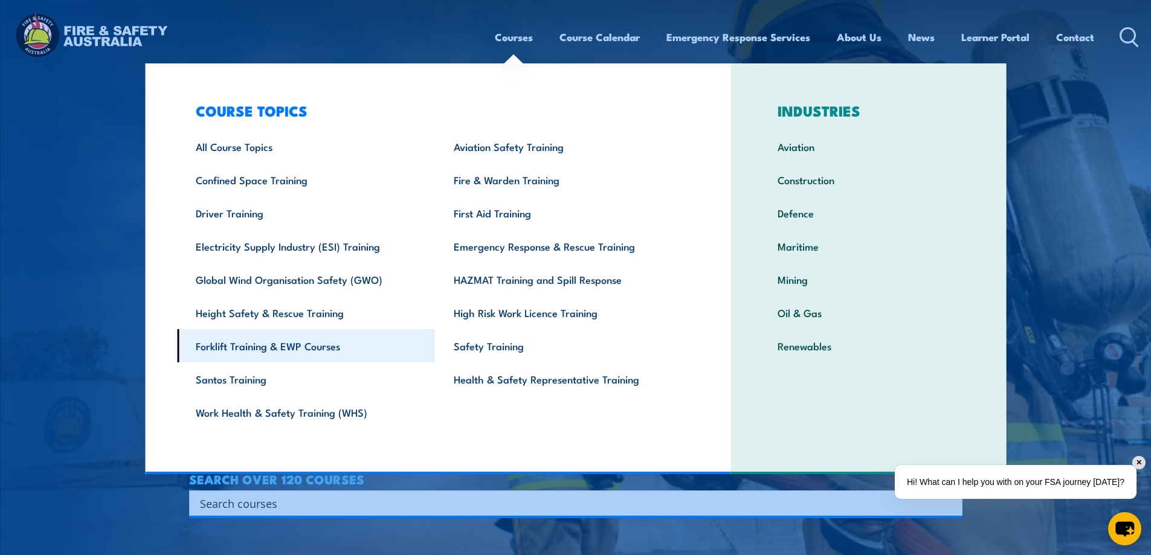
click at [211, 355] on link "Forklift Training & EWP Courses" at bounding box center [306, 345] width 258 height 33
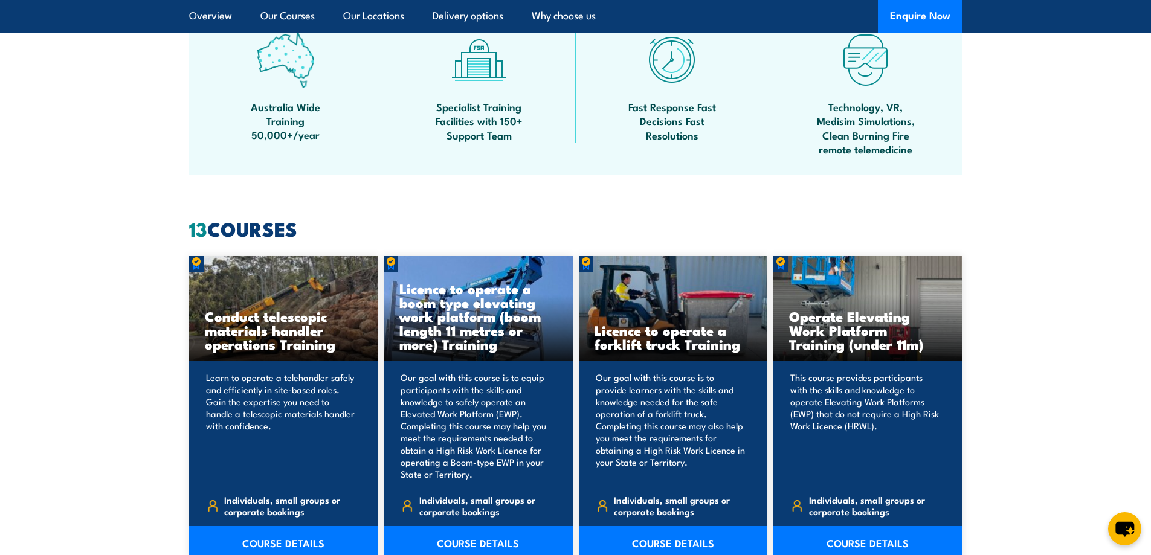
scroll to position [967, 0]
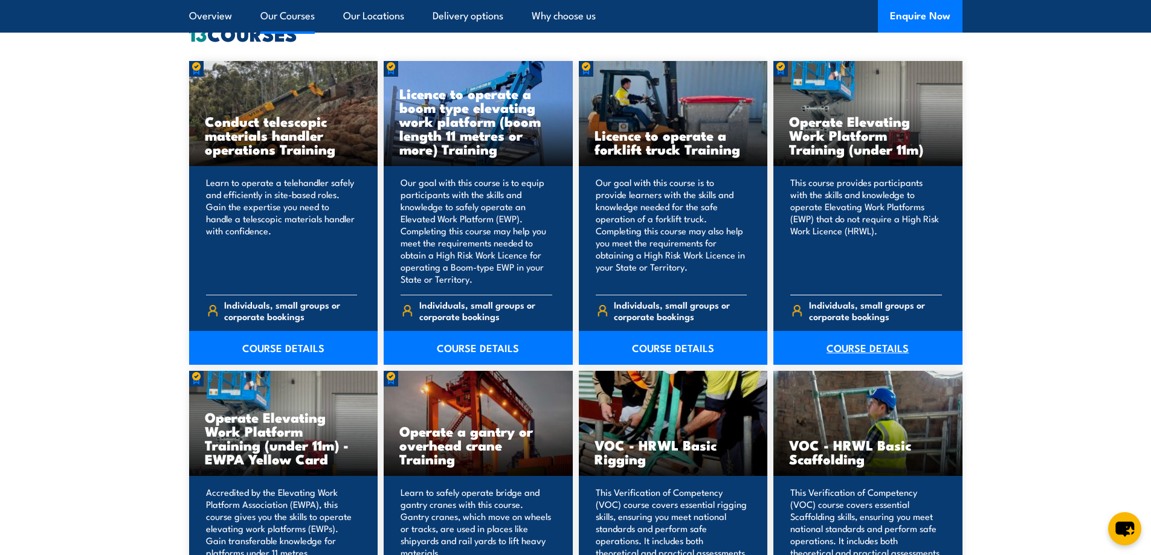
click at [893, 344] on link "COURSE DETAILS" at bounding box center [867, 348] width 189 height 34
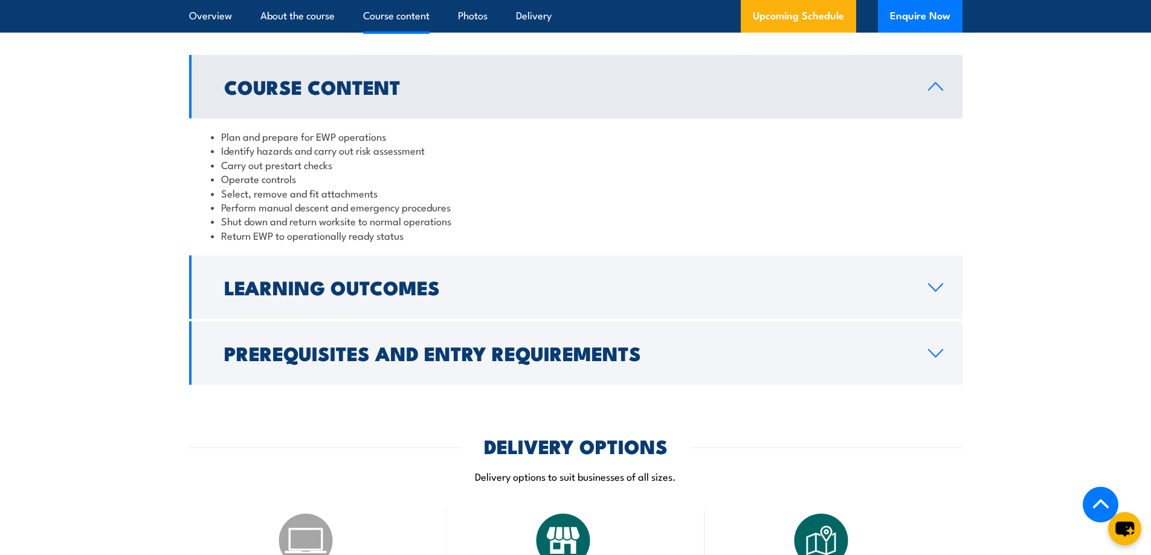
scroll to position [1027, 0]
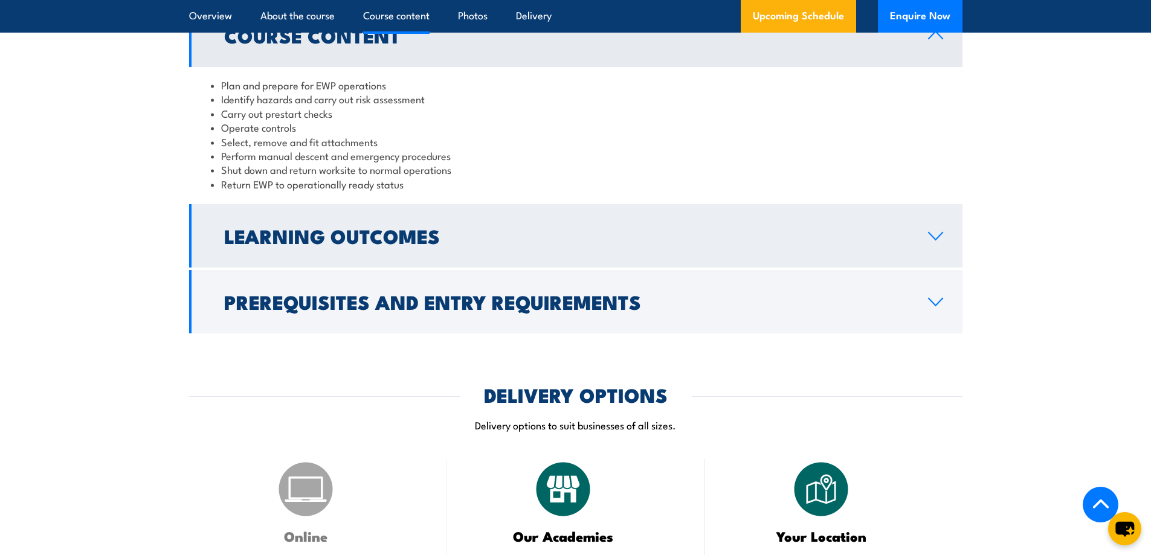
click at [323, 240] on h2 "Learning Outcomes" at bounding box center [566, 235] width 684 height 17
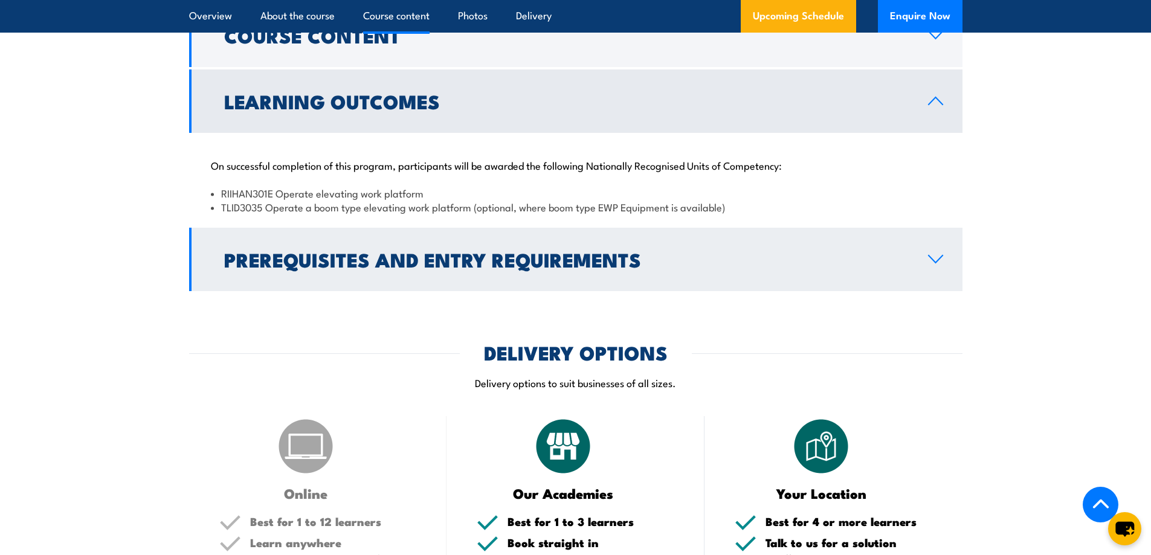
click at [294, 257] on h2 "Prerequisites and Entry Requirements" at bounding box center [566, 259] width 684 height 17
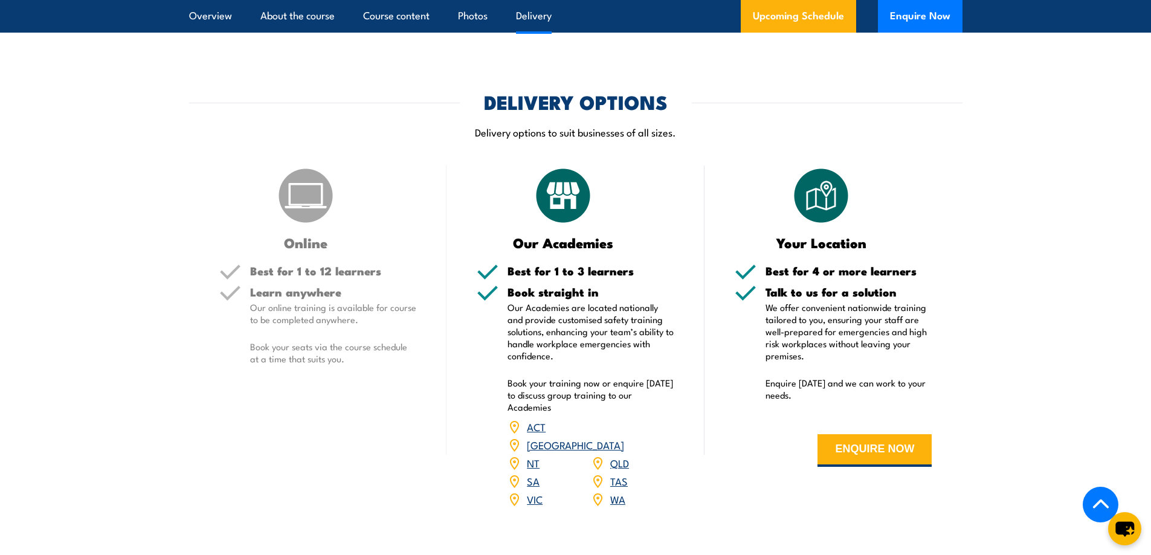
scroll to position [1208, 0]
